Goal: Transaction & Acquisition: Purchase product/service

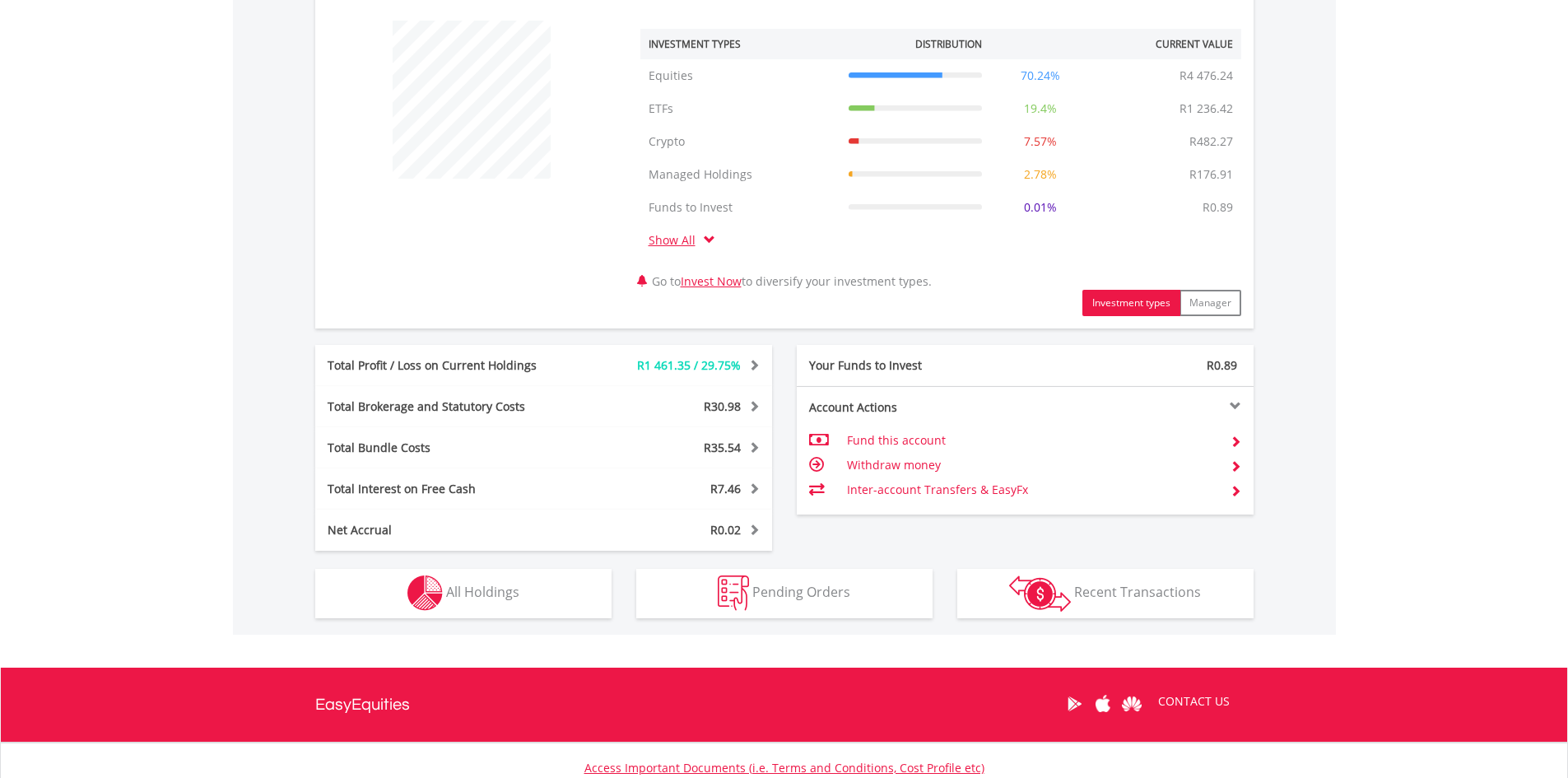
scroll to position [747, 0]
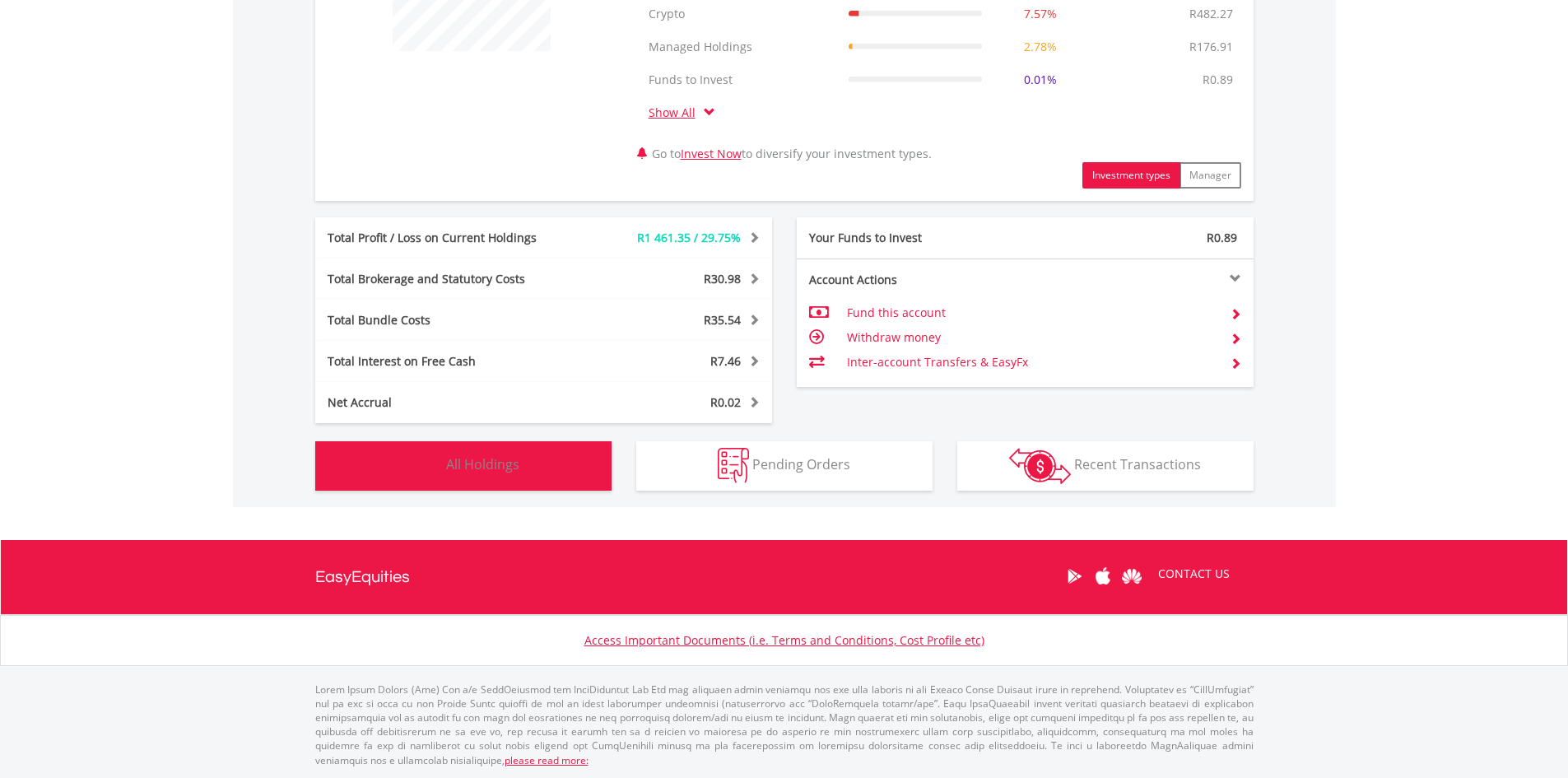
click at [521, 477] on button "Holdings All Holdings" at bounding box center [463, 466] width 296 height 50
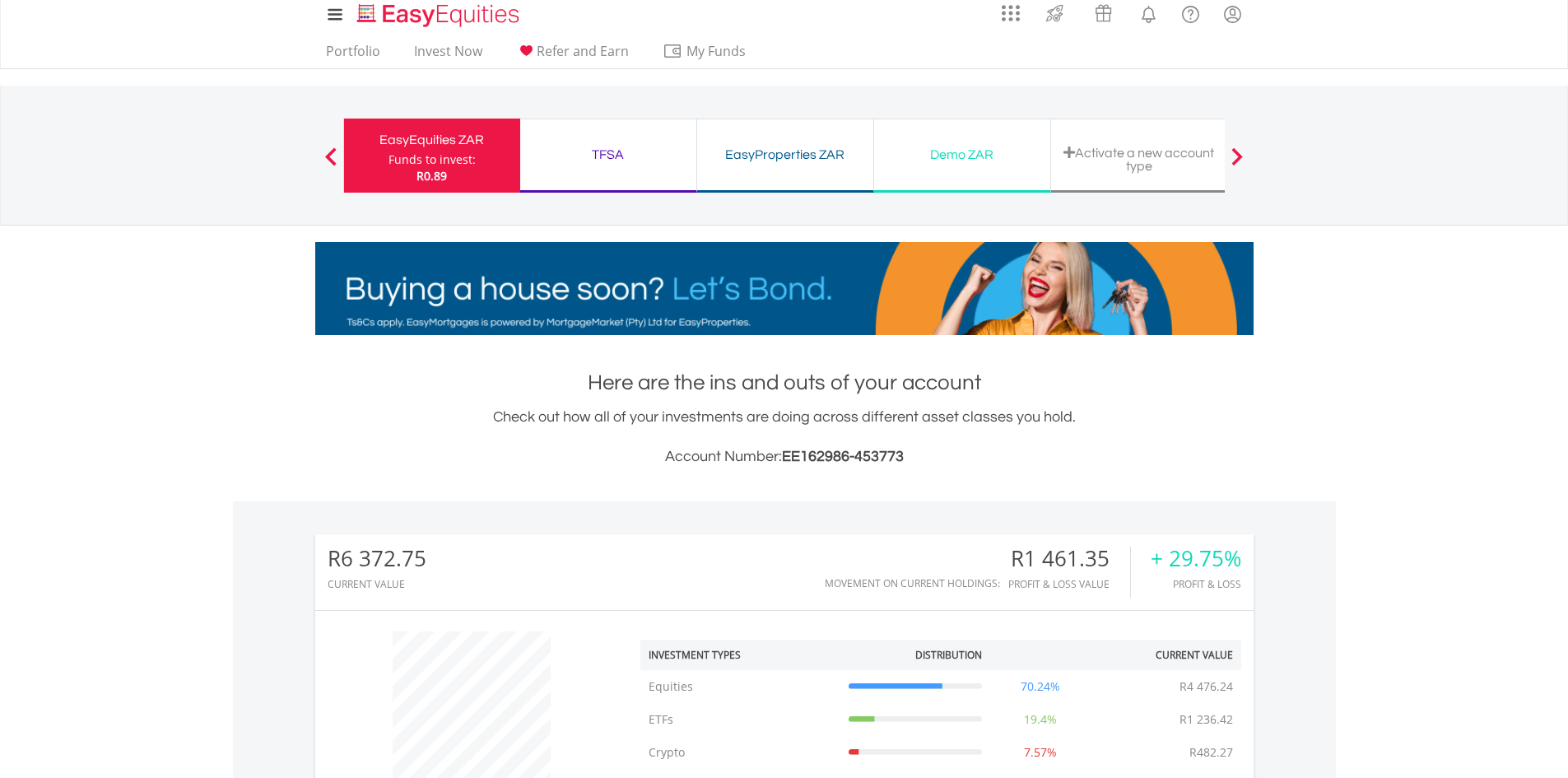
scroll to position [0, 0]
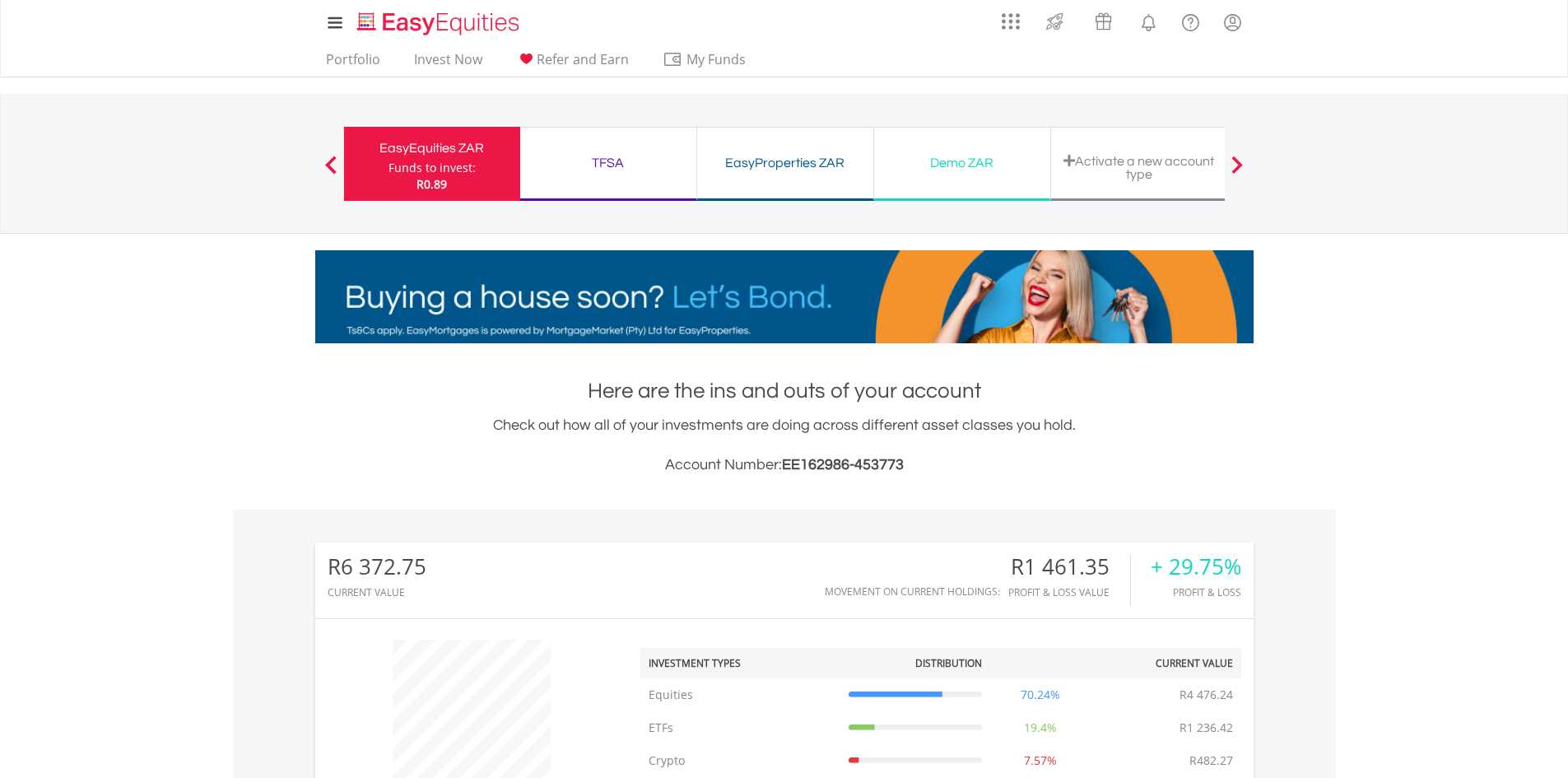
click at [620, 148] on div "TFSA Funds to invest: R0.89" at bounding box center [608, 164] width 177 height 74
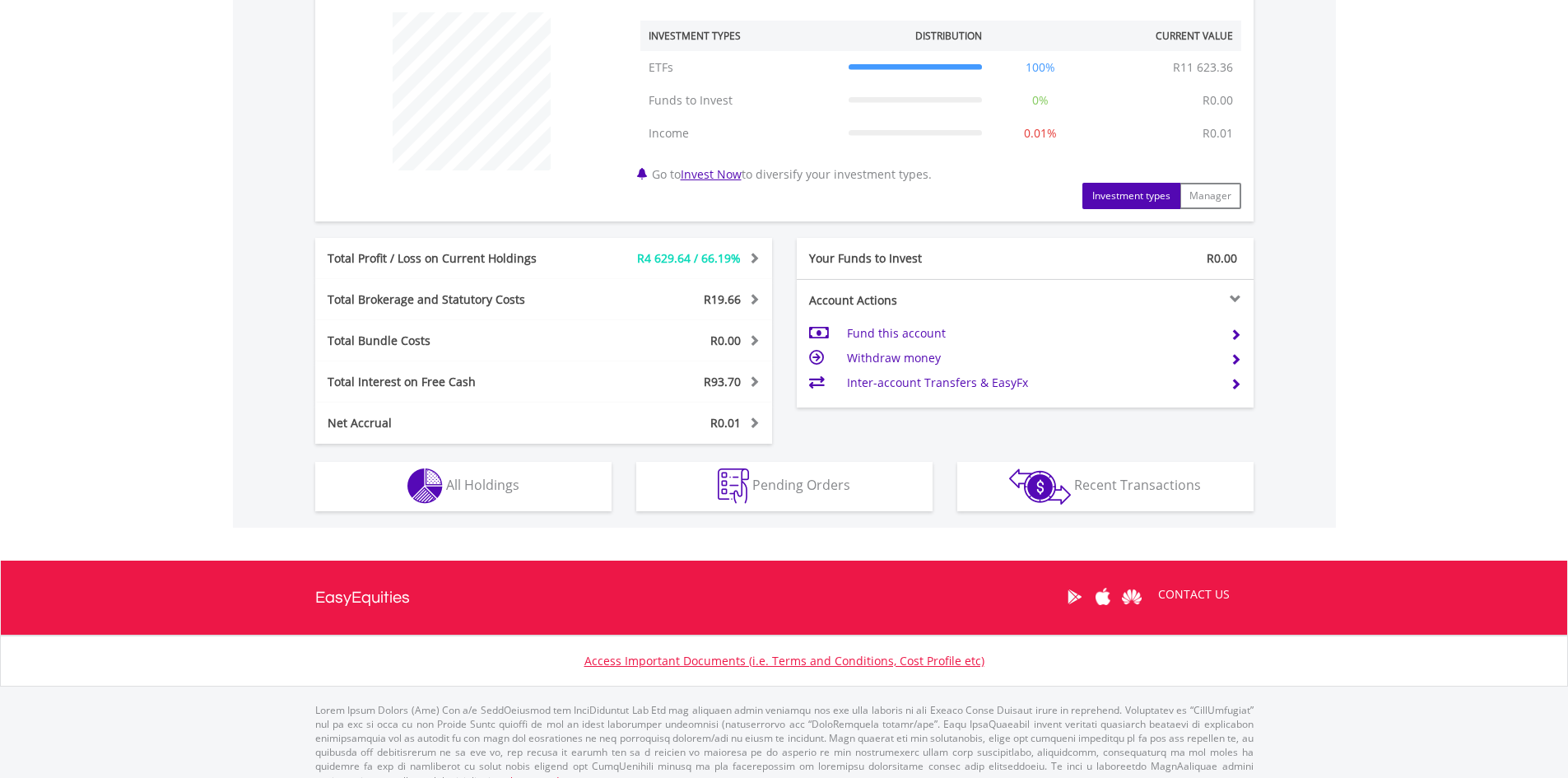
scroll to position [648, 0]
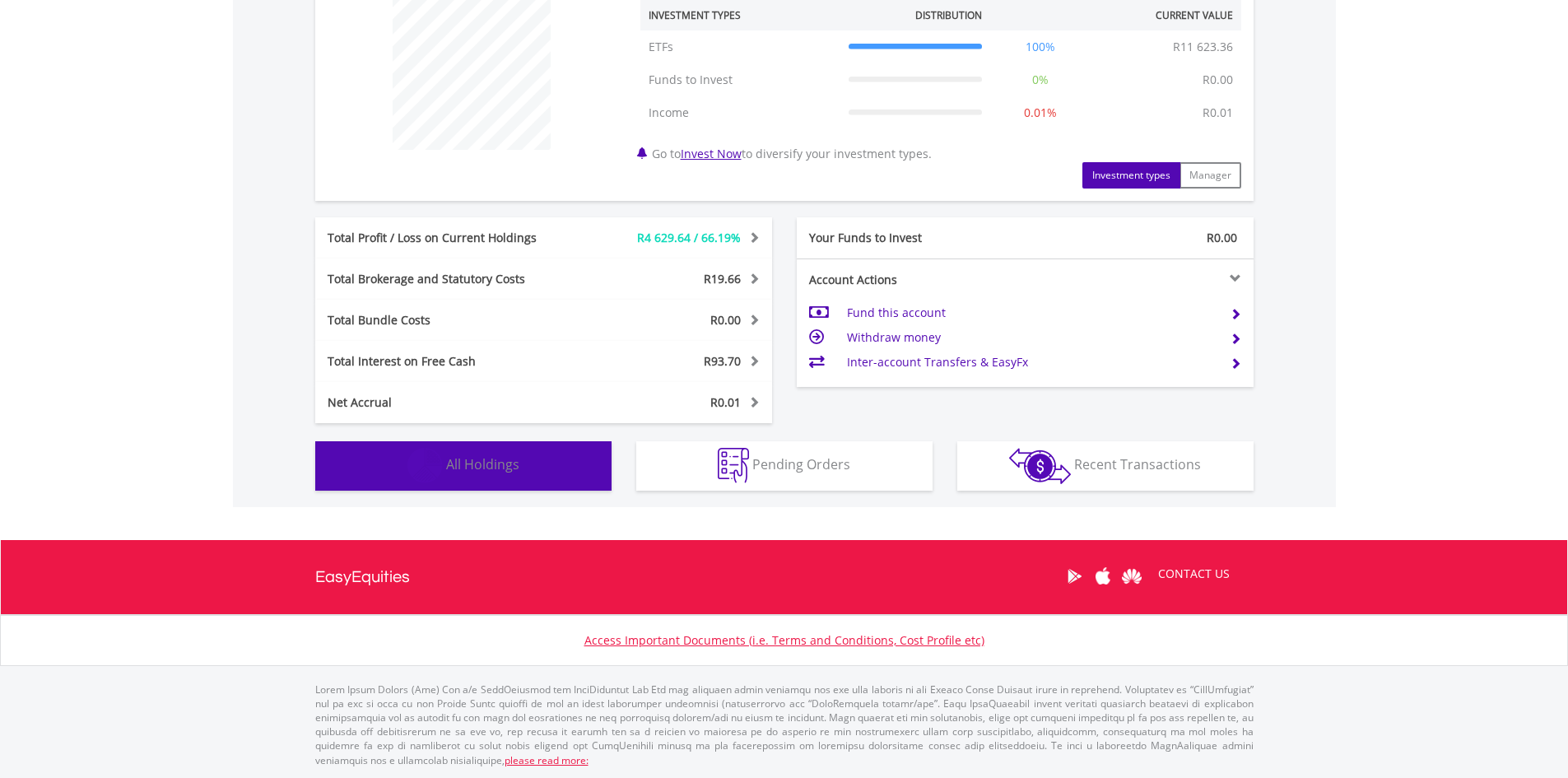
click at [531, 486] on button "Holdings All Holdings" at bounding box center [463, 466] width 296 height 50
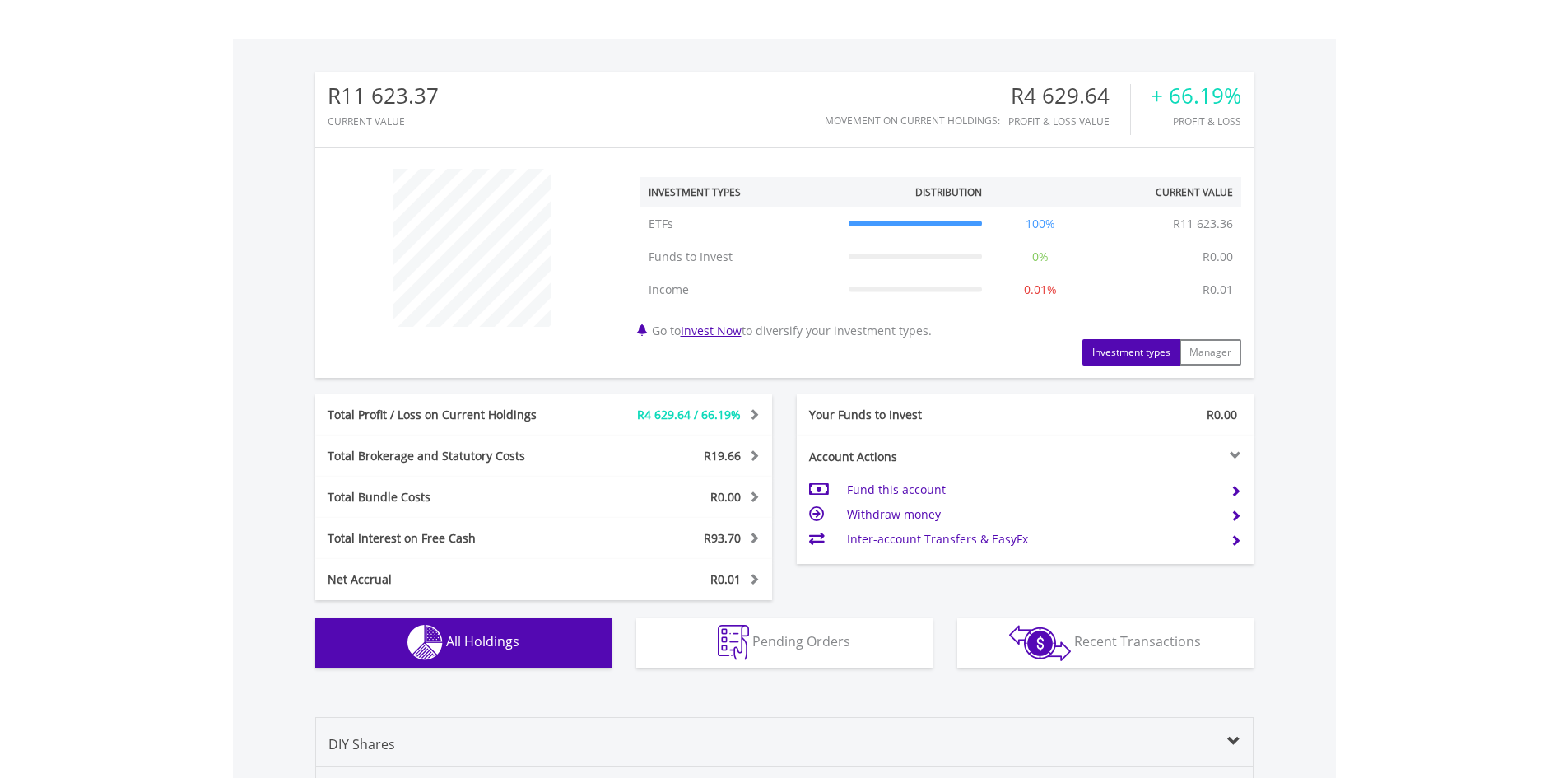
scroll to position [0, 0]
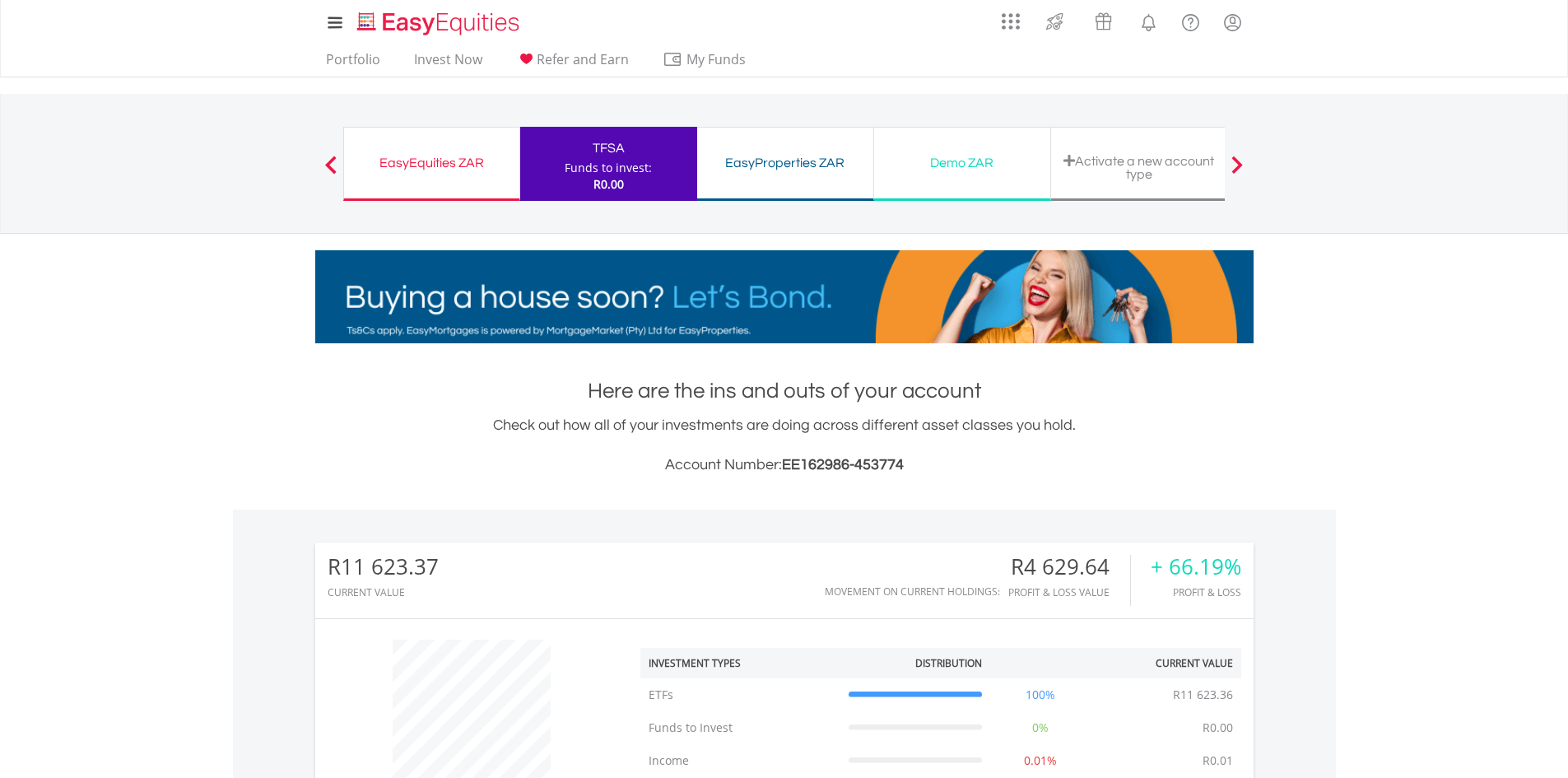
click at [451, 165] on div "EasyEquities ZAR" at bounding box center [431, 163] width 156 height 23
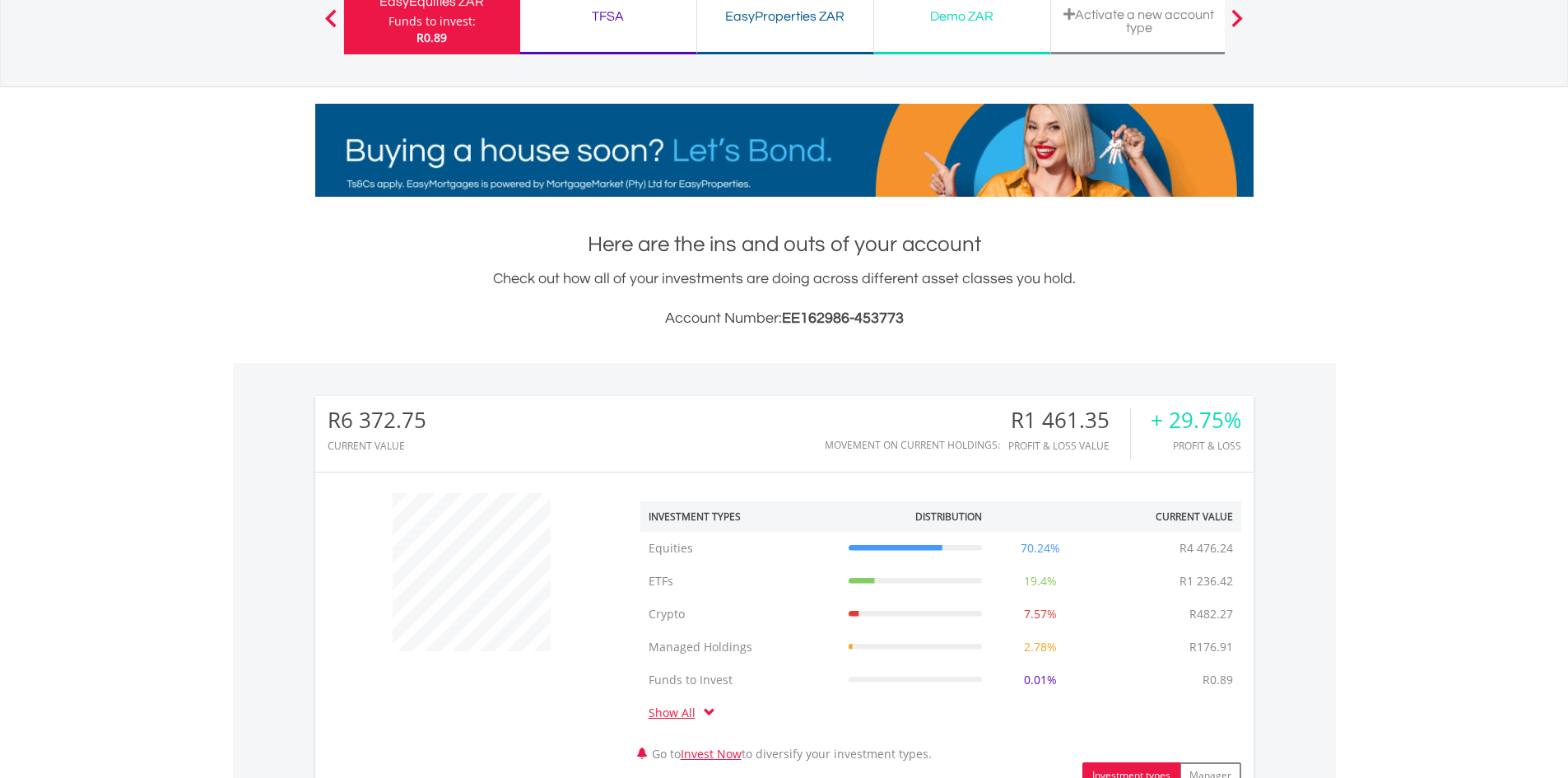
scroll to position [659, 0]
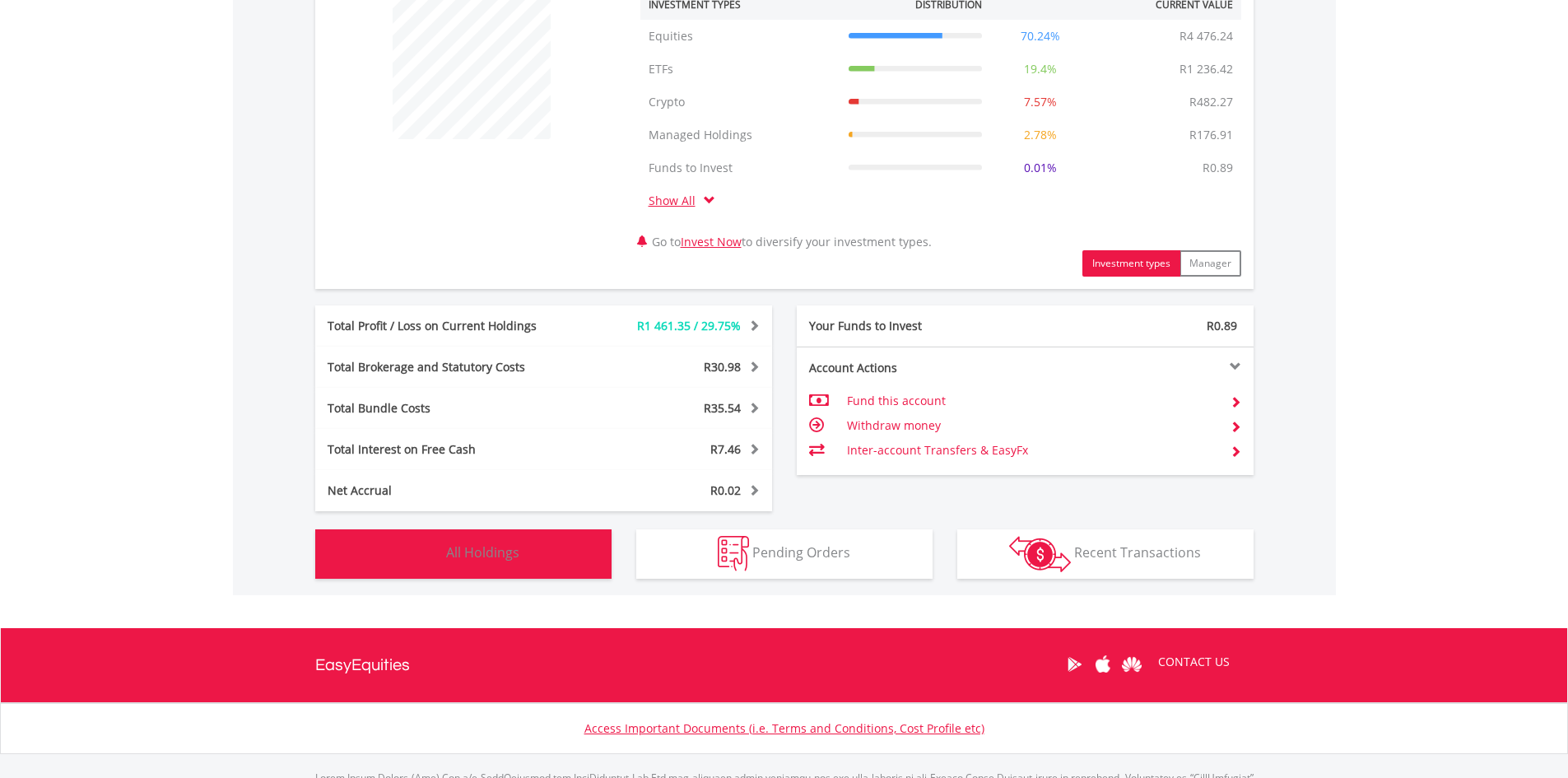
click at [516, 556] on span "All Holdings" at bounding box center [482, 553] width 73 height 18
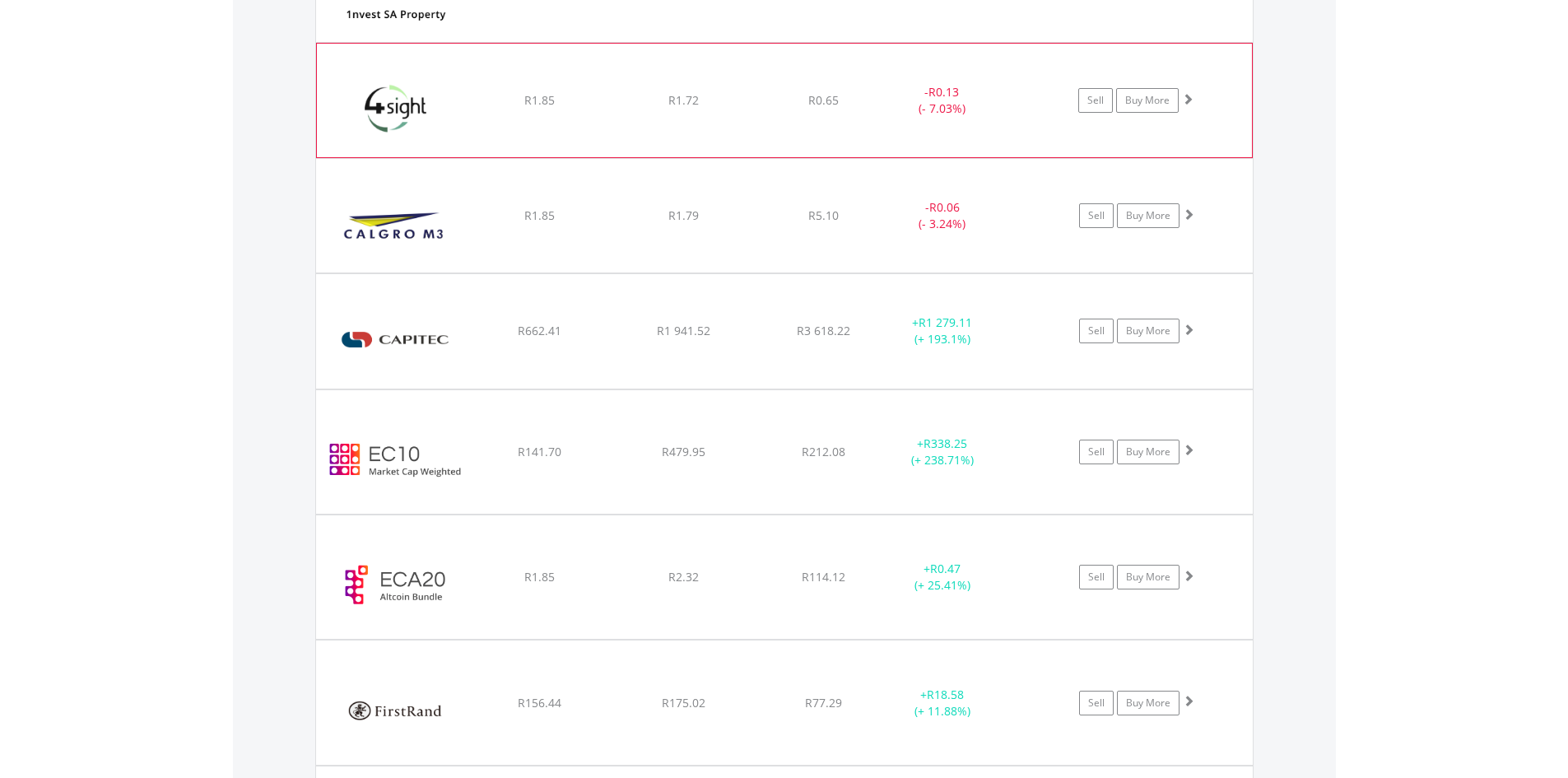
scroll to position [1452, 0]
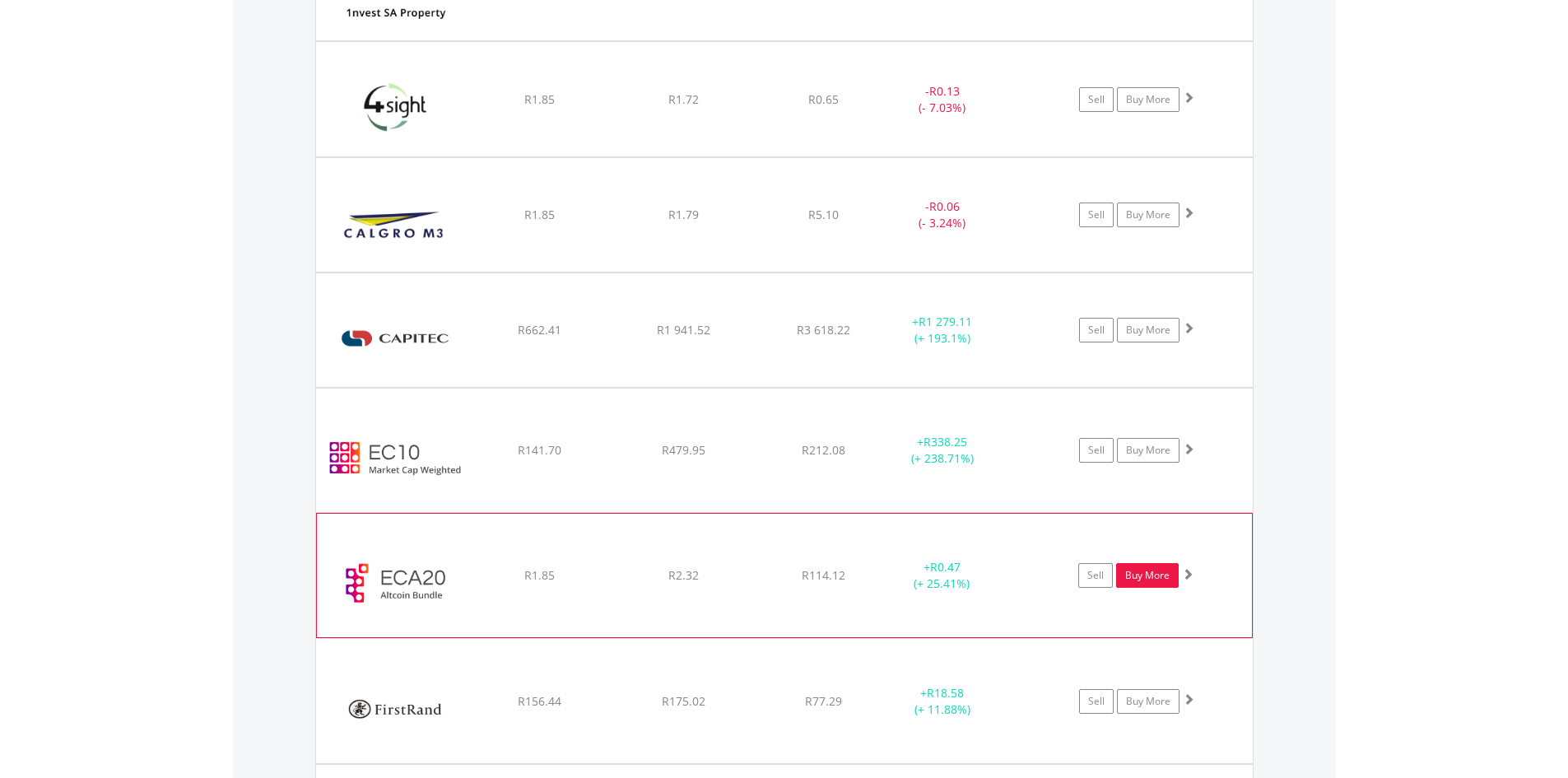
click at [1162, 577] on link "Buy More" at bounding box center [1148, 575] width 63 height 24
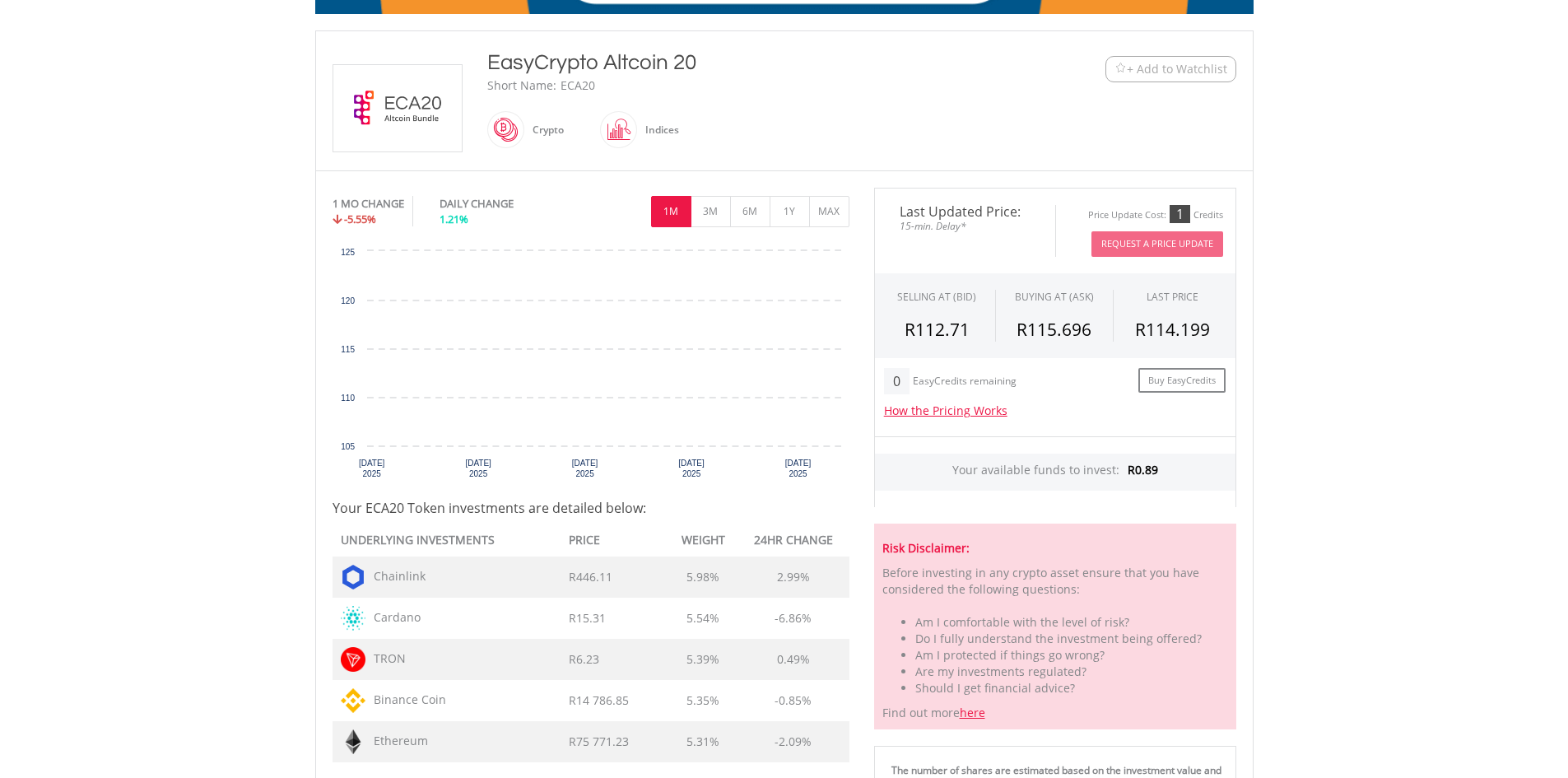
scroll to position [659, 0]
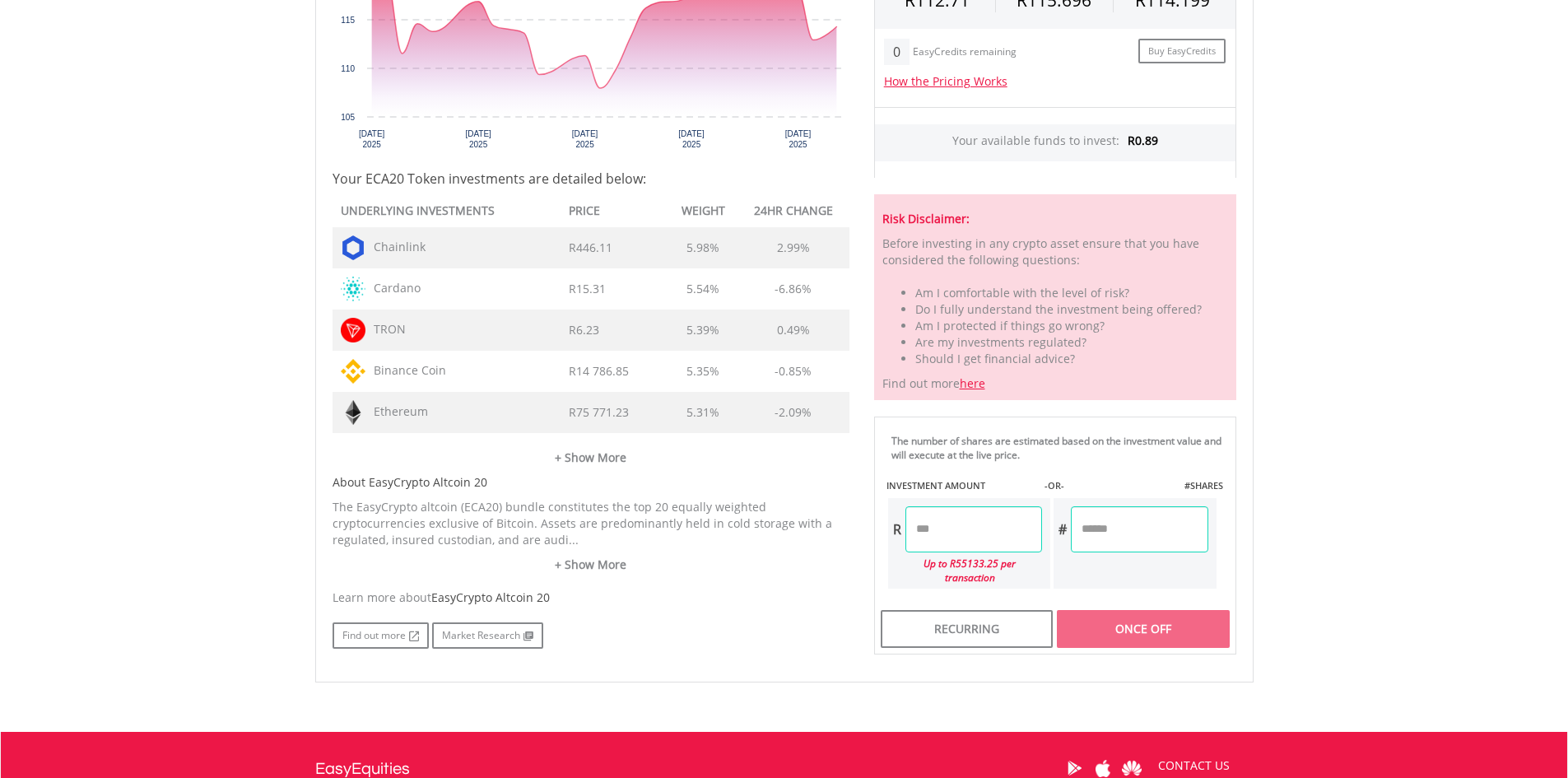
click at [1018, 531] on input "number" at bounding box center [974, 529] width 137 height 46
click at [1134, 539] on div "Last Updated Price: 15-min. Delay* Price Update Cost: 1 Credits Request A Price…" at bounding box center [1056, 257] width 387 height 797
type input "****"
type input "******"
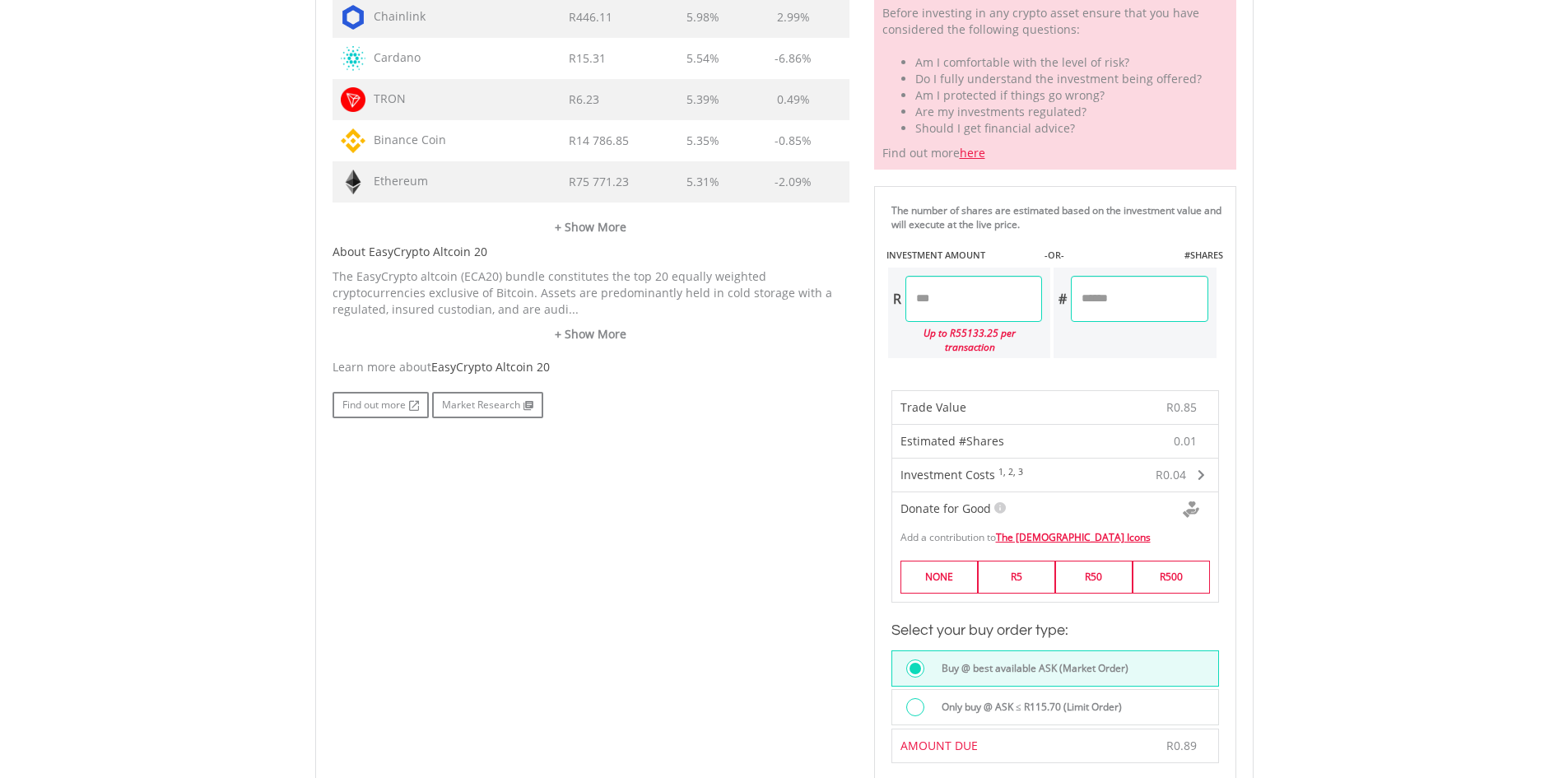
scroll to position [906, 0]
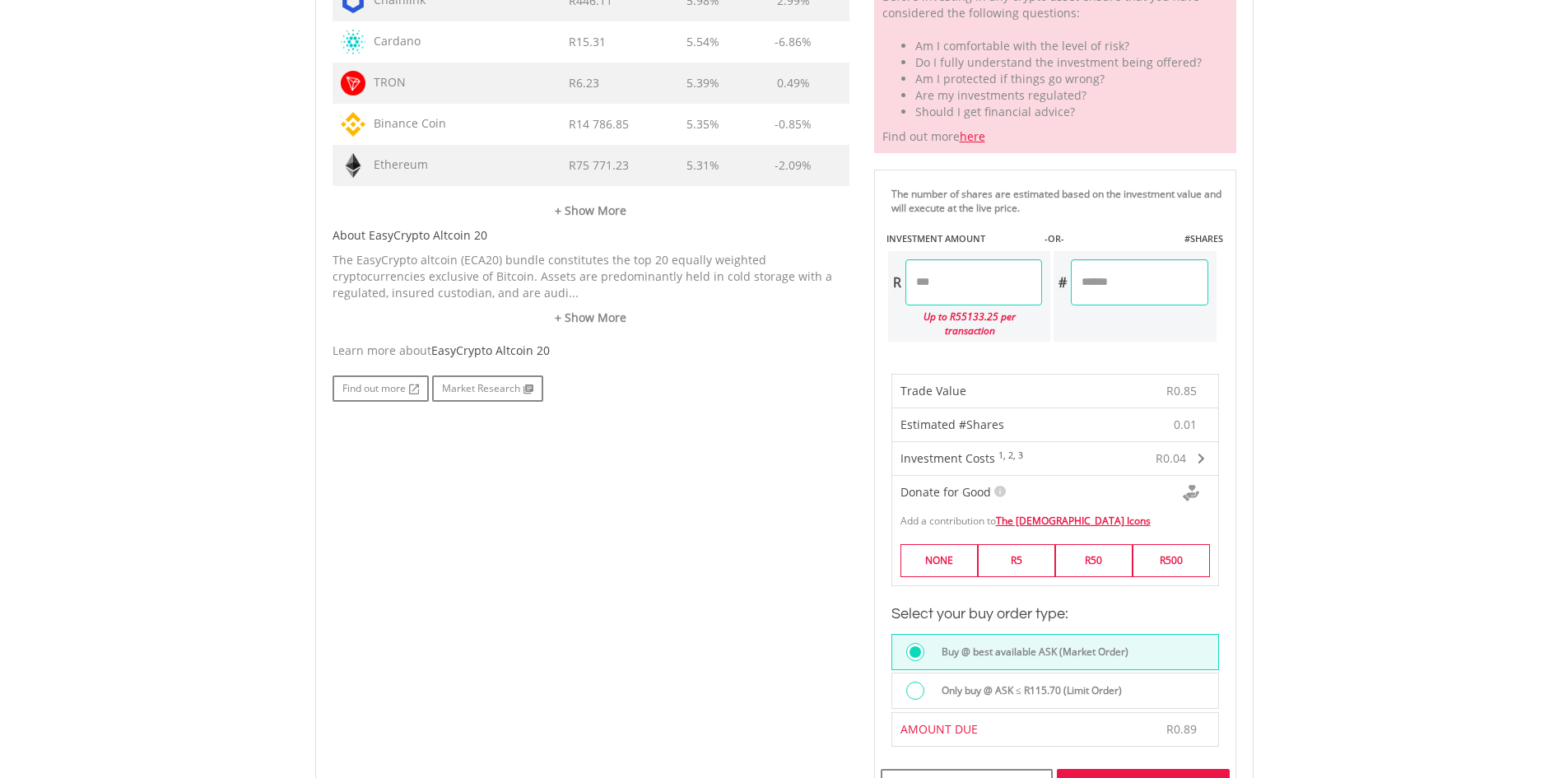
click at [1113, 682] on label "Only buy @ ASK ≤ R115.70 (Limit Order)" at bounding box center [1026, 691] width 190 height 18
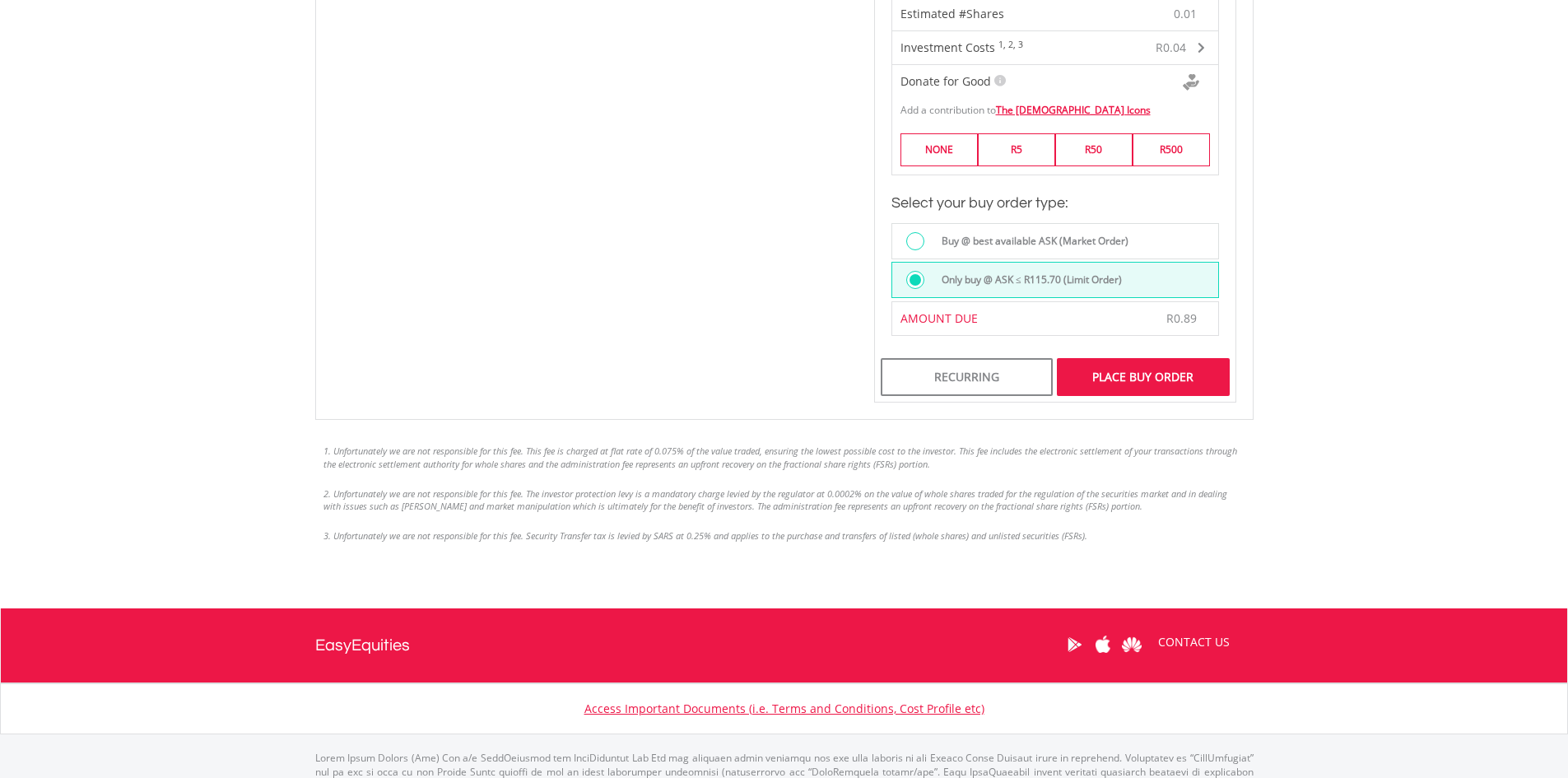
scroll to position [1289, 0]
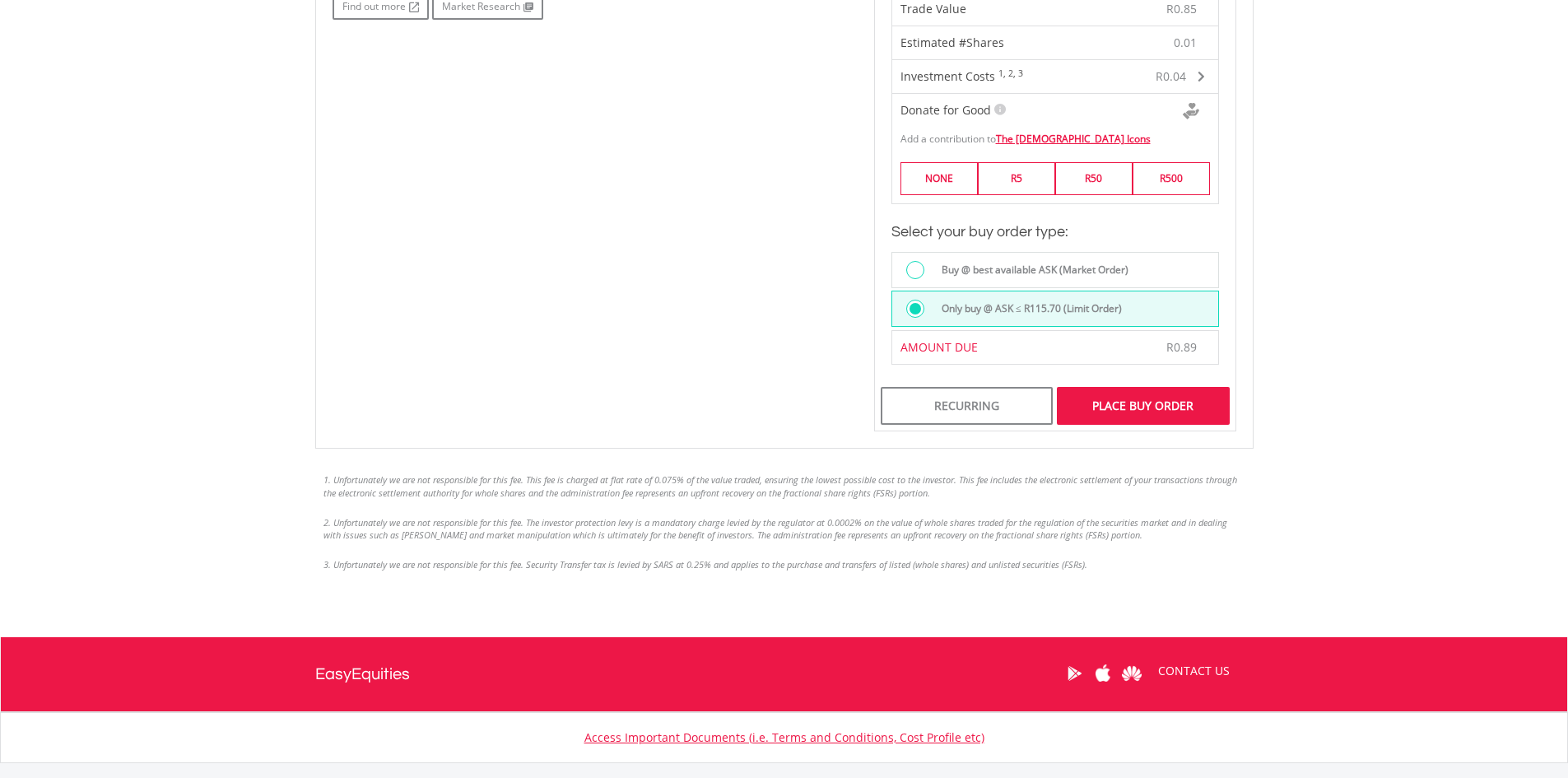
click at [1160, 391] on div "Place Buy Order" at bounding box center [1142, 406] width 172 height 38
